Goal: Task Accomplishment & Management: Use online tool/utility

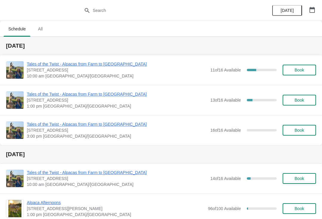
click at [51, 63] on span "Tales of the Twist - Alpacas from Farm to [GEOGRAPHIC_DATA]" at bounding box center [117, 64] width 180 height 6
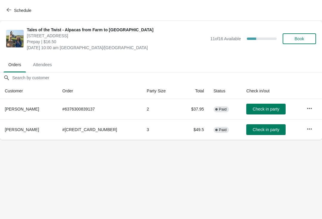
click at [253, 108] on span "Check in party" at bounding box center [266, 109] width 27 height 5
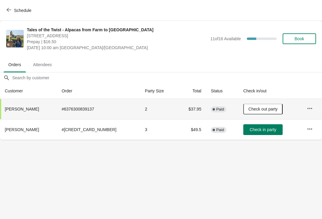
click at [51, 67] on span "Attendees" at bounding box center [42, 64] width 28 height 11
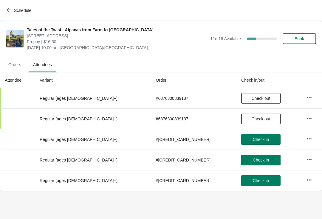
click at [13, 61] on span "Orders" at bounding box center [15, 64] width 22 height 11
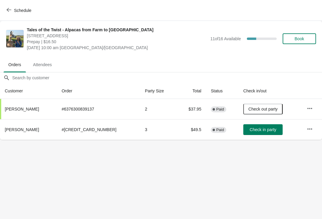
click at [9, 9] on icon "button" at bounding box center [9, 9] width 5 height 5
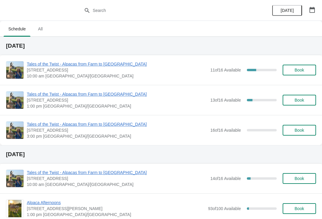
click at [73, 72] on span "[STREET_ADDRESS]" at bounding box center [117, 70] width 180 height 6
click at [86, 67] on span "Tales of the Twist - Alpacas from Farm to [GEOGRAPHIC_DATA]" at bounding box center [117, 64] width 180 height 6
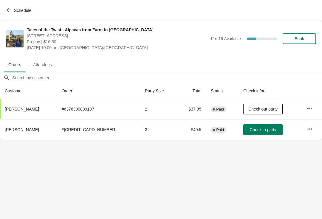
click at [265, 125] on button "Check in party" at bounding box center [262, 129] width 39 height 11
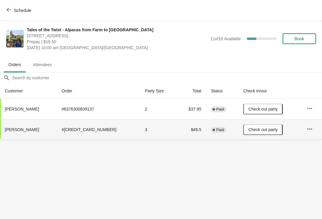
click at [33, 7] on button "Schedule" at bounding box center [19, 10] width 33 height 11
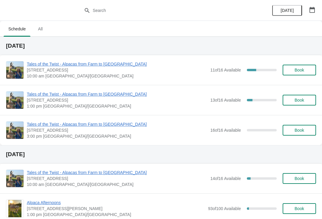
click at [56, 96] on span "Tales of the Twist - Alpacas from Farm to [GEOGRAPHIC_DATA]" at bounding box center [117, 94] width 180 height 6
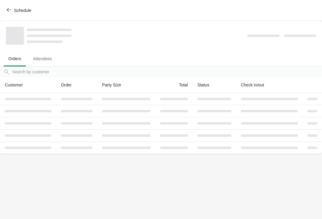
click at [44, 61] on span "Attendees" at bounding box center [42, 58] width 28 height 11
